Goal: Information Seeking & Learning: Learn about a topic

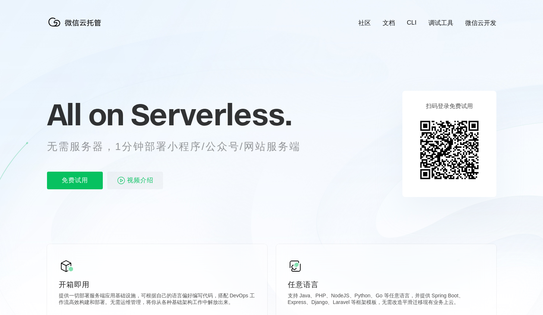
scroll to position [18, 0]
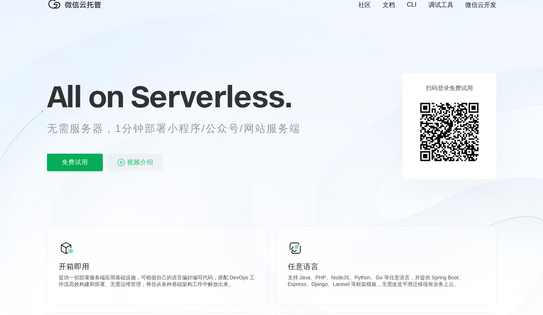
click at [79, 163] on p "免费试用" at bounding box center [75, 162] width 56 height 18
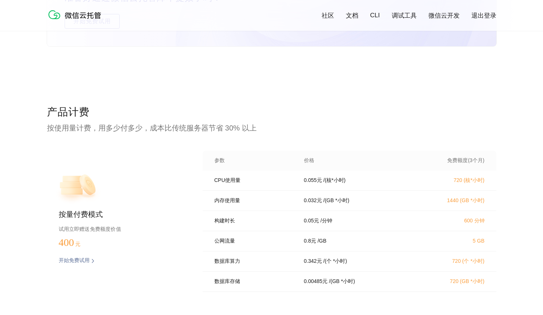
scroll to position [1421, 0]
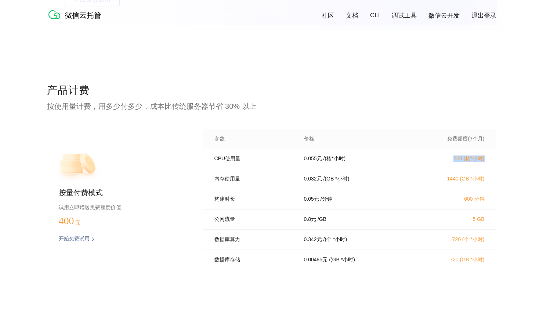
drag, startPoint x: 452, startPoint y: 161, endPoint x: 484, endPoint y: 160, distance: 32.0
click at [484, 160] on div "CPU使用量 0.055 元 / (核*小时) 720 (核*小时)" at bounding box center [350, 159] width 294 height 20
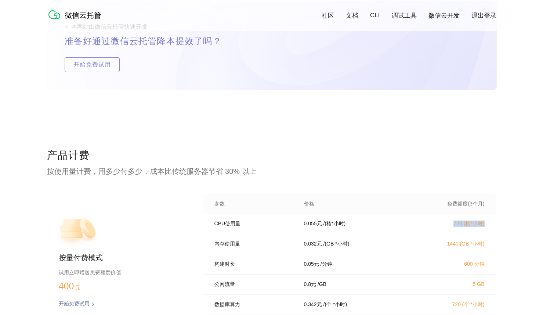
scroll to position [1434, 0]
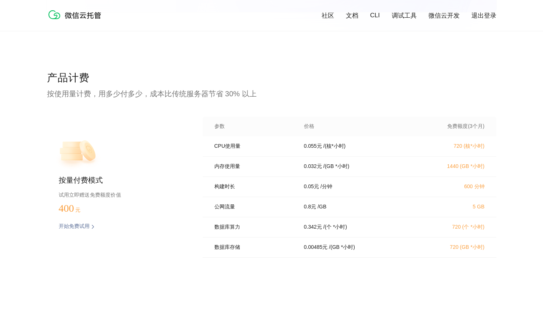
click at [81, 228] on p "开始免费试用" at bounding box center [74, 226] width 31 height 7
drag, startPoint x: 59, startPoint y: 81, endPoint x: 88, endPoint y: 81, distance: 29.7
click at [89, 80] on p "产品计费" at bounding box center [271, 78] width 449 height 15
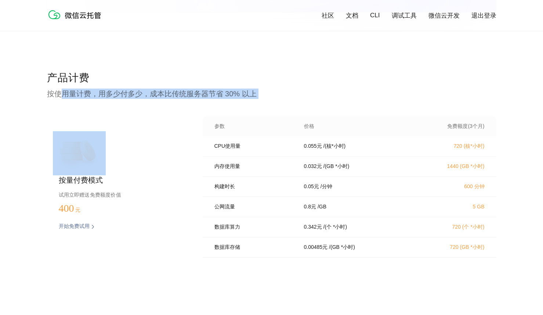
drag, startPoint x: 62, startPoint y: 98, endPoint x: 128, endPoint y: 100, distance: 65.7
click at [128, 100] on div "产品计费 按使用量计费，用多少付多少，成本比传统服务器节省 30% 以上 按量付费模式 试用立即赠送免费额度价值 400 元 开始免费试用 预估费用 参数 价…" at bounding box center [271, 196] width 449 height 250
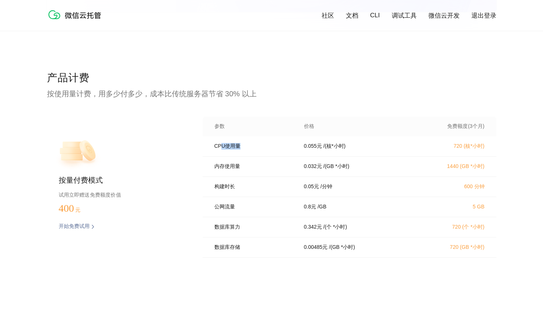
drag, startPoint x: 219, startPoint y: 150, endPoint x: 261, endPoint y: 150, distance: 41.8
click at [261, 149] on p "CPU使用量" at bounding box center [253, 146] width 79 height 7
click at [443, 10] on div "社区 文档 CLI 调试工具 微信云开发 退出登录" at bounding box center [271, 15] width 449 height 16
click at [443, 15] on link "微信云开发" at bounding box center [443, 15] width 31 height 8
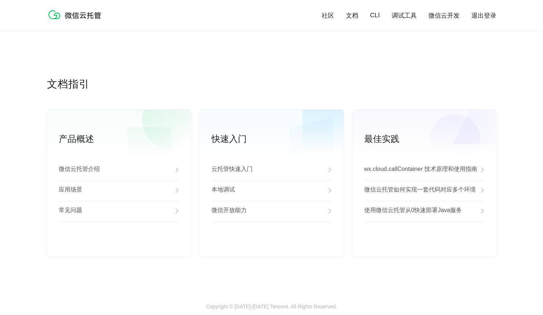
scroll to position [1841, 0]
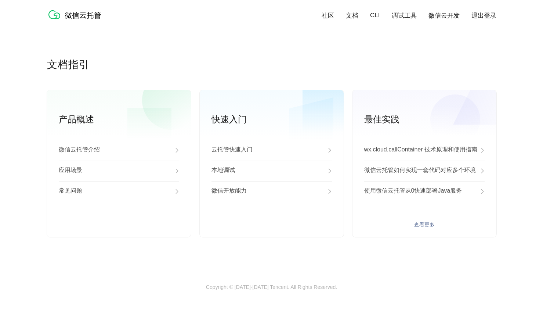
click at [440, 190] on p "使用微信云托管从0快速部署Java服务" at bounding box center [413, 191] width 98 height 9
